Goal: Find specific page/section: Find specific page/section

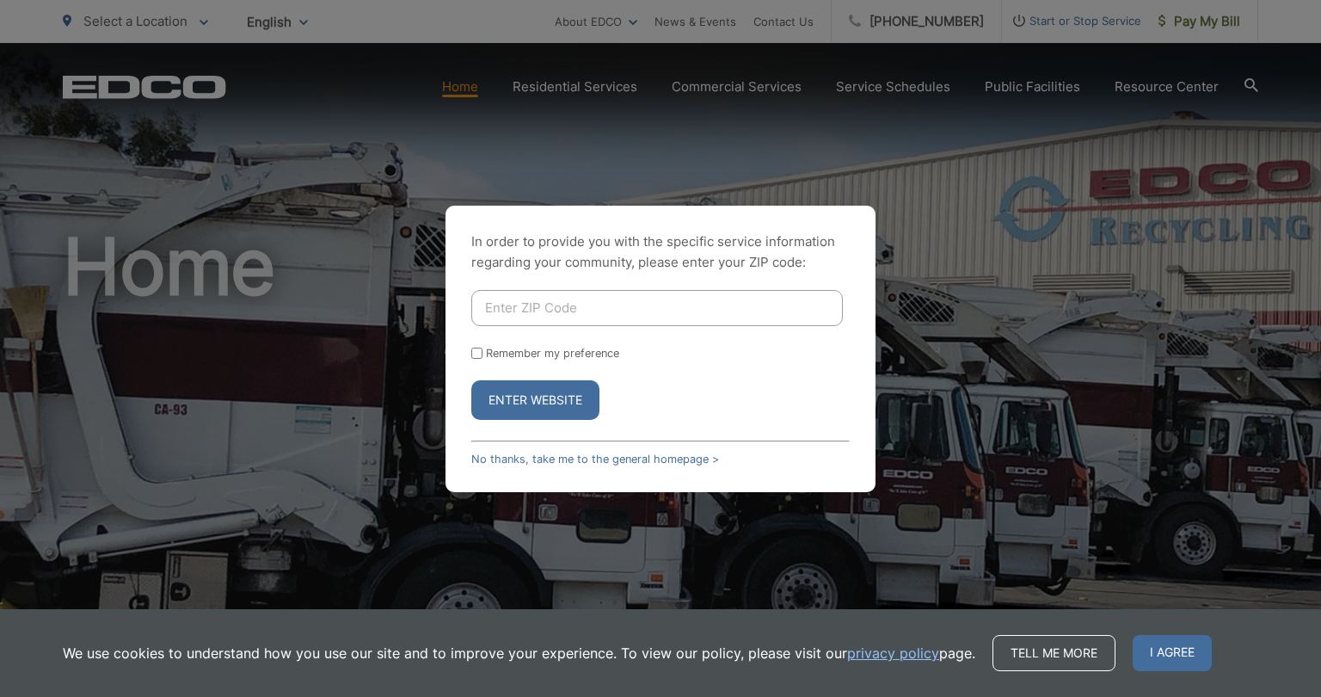
click at [602, 311] on input "Enter ZIP Code" at bounding box center [657, 308] width 372 height 36
type input "92040"
click at [477, 353] on input "Remember my preference" at bounding box center [476, 353] width 11 height 11
checkbox input "true"
click at [568, 398] on button "Enter Website" at bounding box center [535, 400] width 128 height 40
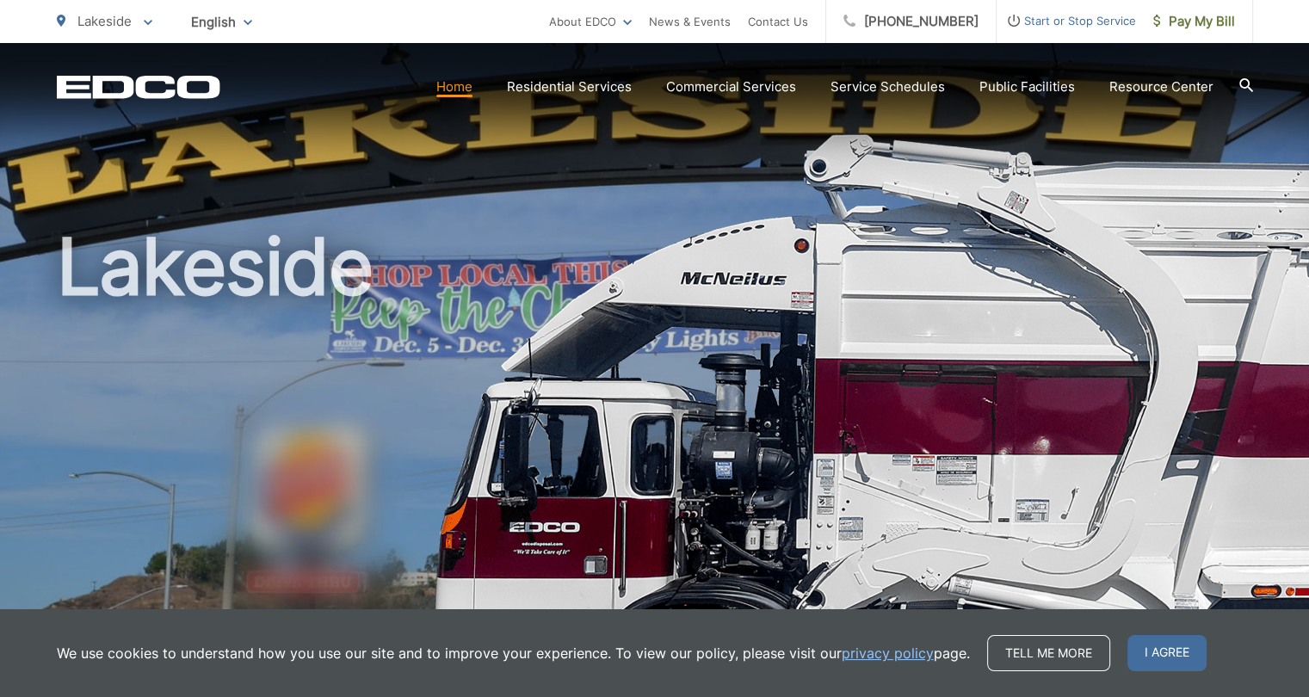
click at [239, 507] on h1 "Lakeside" at bounding box center [655, 496] width 1196 height 545
